Goal: Task Accomplishment & Management: Manage account settings

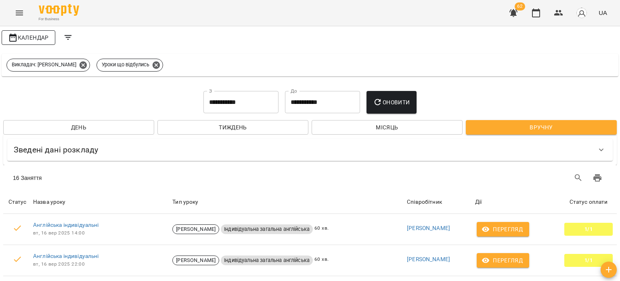
click at [41, 40] on span "Календар" at bounding box center [28, 38] width 41 height 10
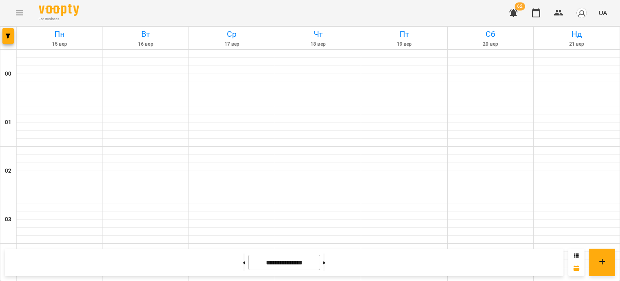
scroll to position [677, 0]
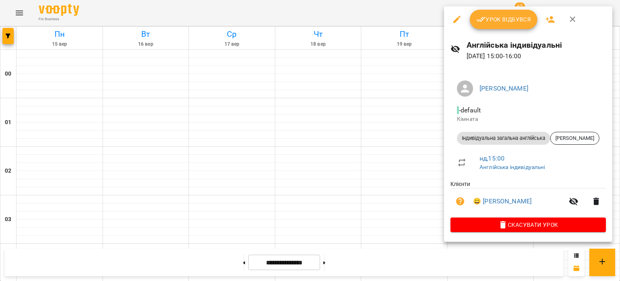
click at [523, 22] on span "Урок відбувся" at bounding box center [503, 20] width 55 height 10
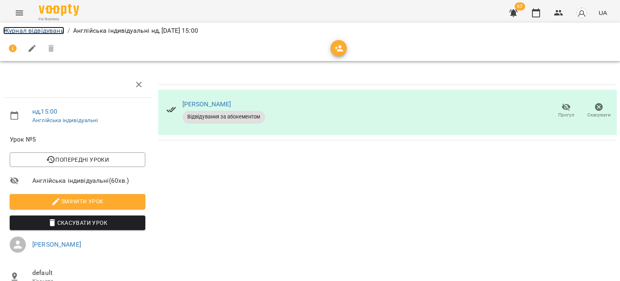
click at [52, 27] on link "Журнал відвідувань" at bounding box center [33, 31] width 61 height 8
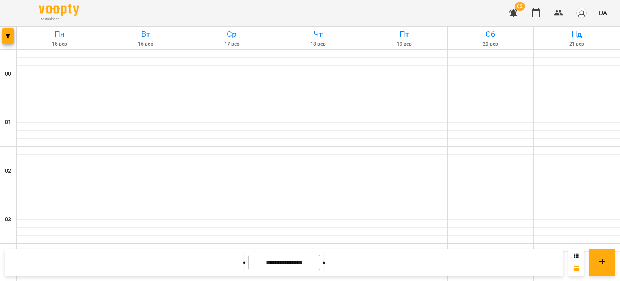
scroll to position [727, 0]
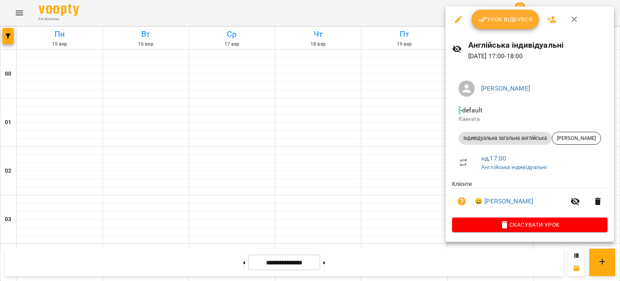
click at [499, 16] on span "Урок відбувся" at bounding box center [505, 20] width 55 height 10
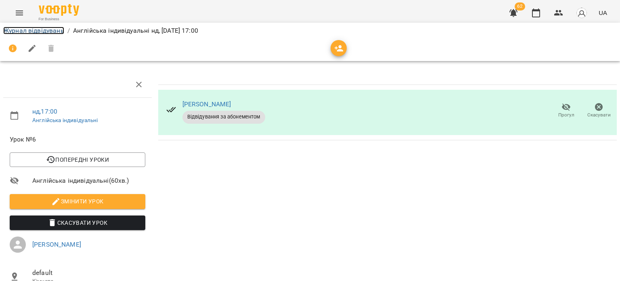
click at [47, 32] on link "Журнал відвідувань" at bounding box center [33, 31] width 61 height 8
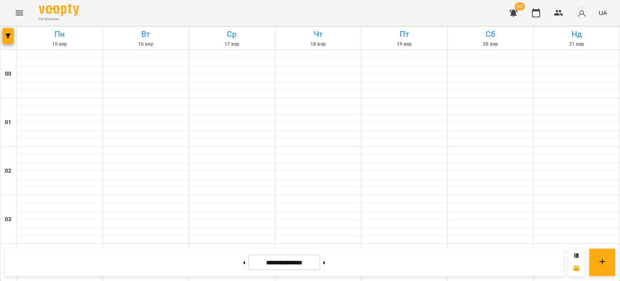
scroll to position [808, 0]
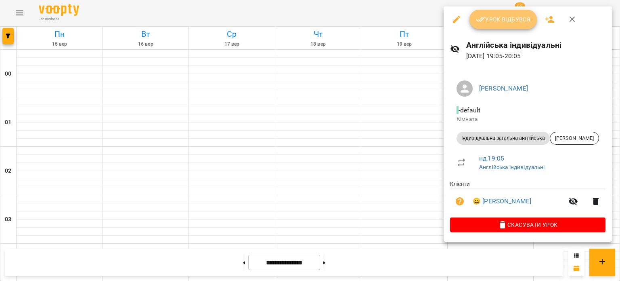
click at [507, 25] on button "Урок відбувся" at bounding box center [504, 19] width 68 height 19
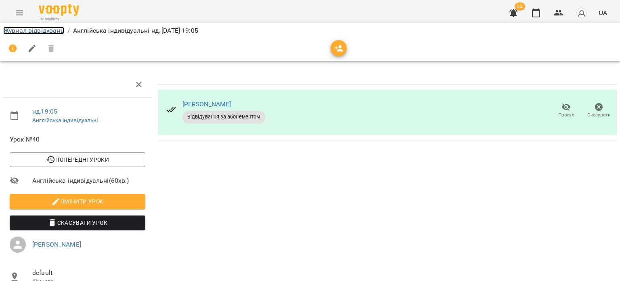
click at [25, 29] on link "Журнал відвідувань" at bounding box center [33, 31] width 61 height 8
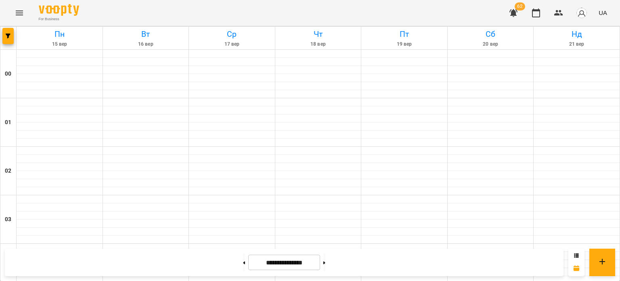
scroll to position [596, 0]
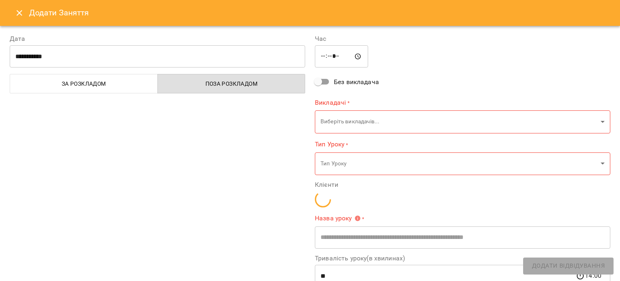
type input "**********"
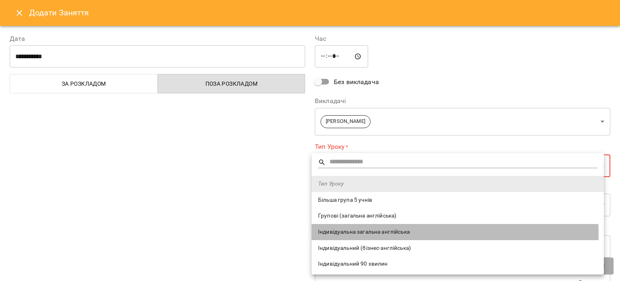
click at [407, 234] on span "Індивідуальна загальна англійська" at bounding box center [457, 232] width 279 height 8
type input "**********"
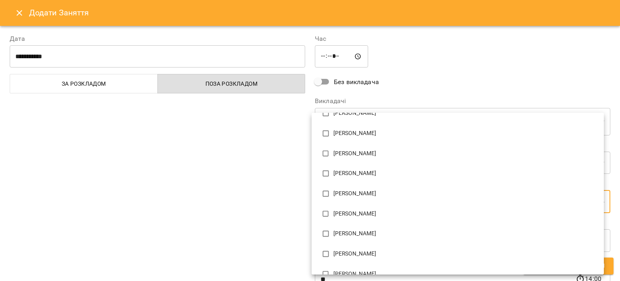
click at [403, 172] on p "[PERSON_NAME]" at bounding box center [466, 173] width 264 height 8
type input "**********"
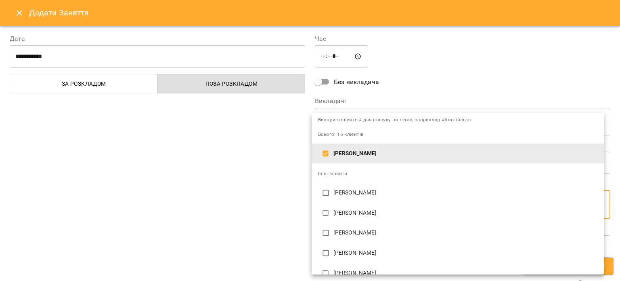
scroll to position [81, 0]
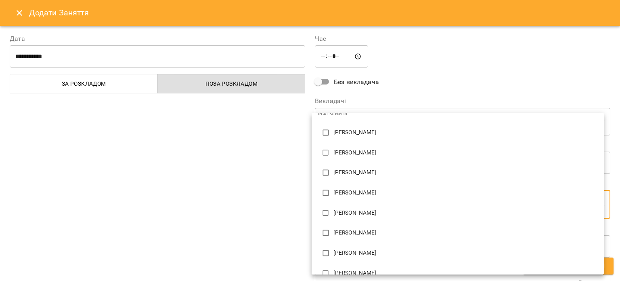
click at [260, 183] on div at bounding box center [310, 140] width 620 height 281
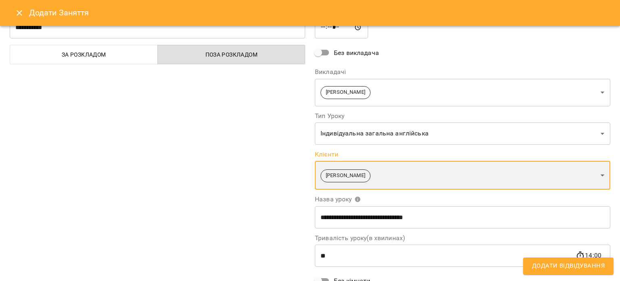
scroll to position [111, 0]
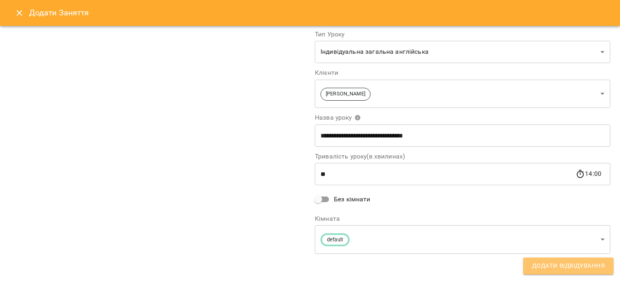
click at [554, 264] on span "Додати Відвідування" at bounding box center [568, 265] width 73 height 10
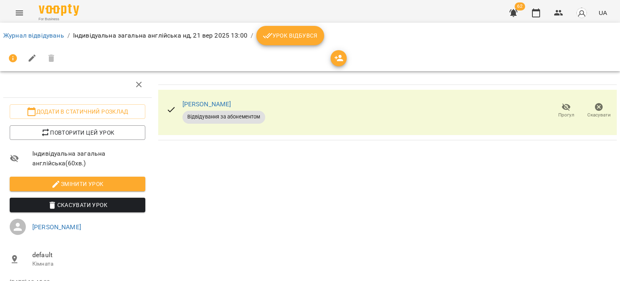
click at [293, 38] on span "Урок відбувся" at bounding box center [290, 36] width 55 height 10
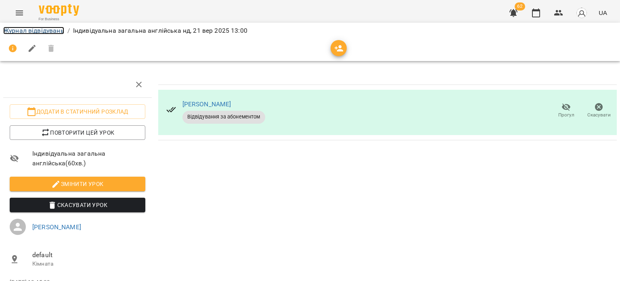
click at [38, 28] on link "Журнал відвідувань" at bounding box center [33, 31] width 61 height 8
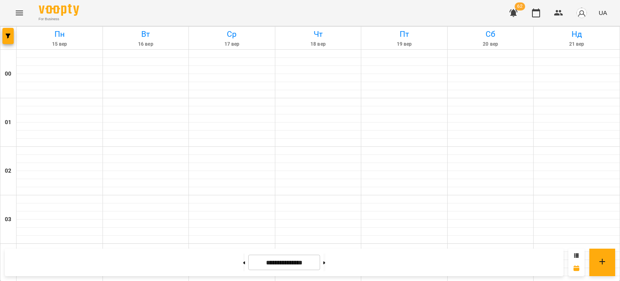
scroll to position [919, 0]
click at [575, 253] on icon at bounding box center [576, 255] width 5 height 5
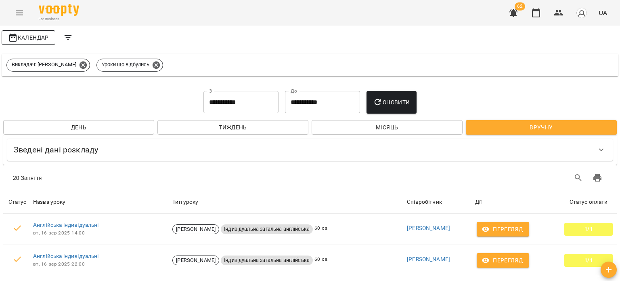
click at [27, 41] on span "Календар" at bounding box center [28, 38] width 41 height 10
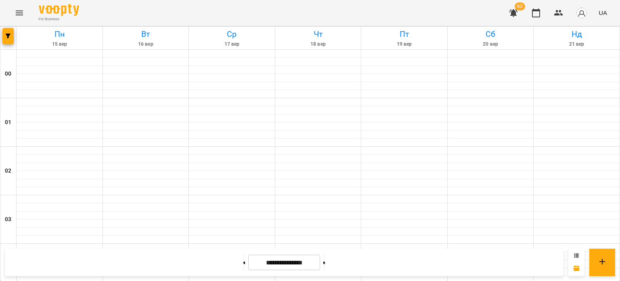
click at [575, 255] on icon at bounding box center [576, 255] width 5 height 5
